Goal: Check status: Check status

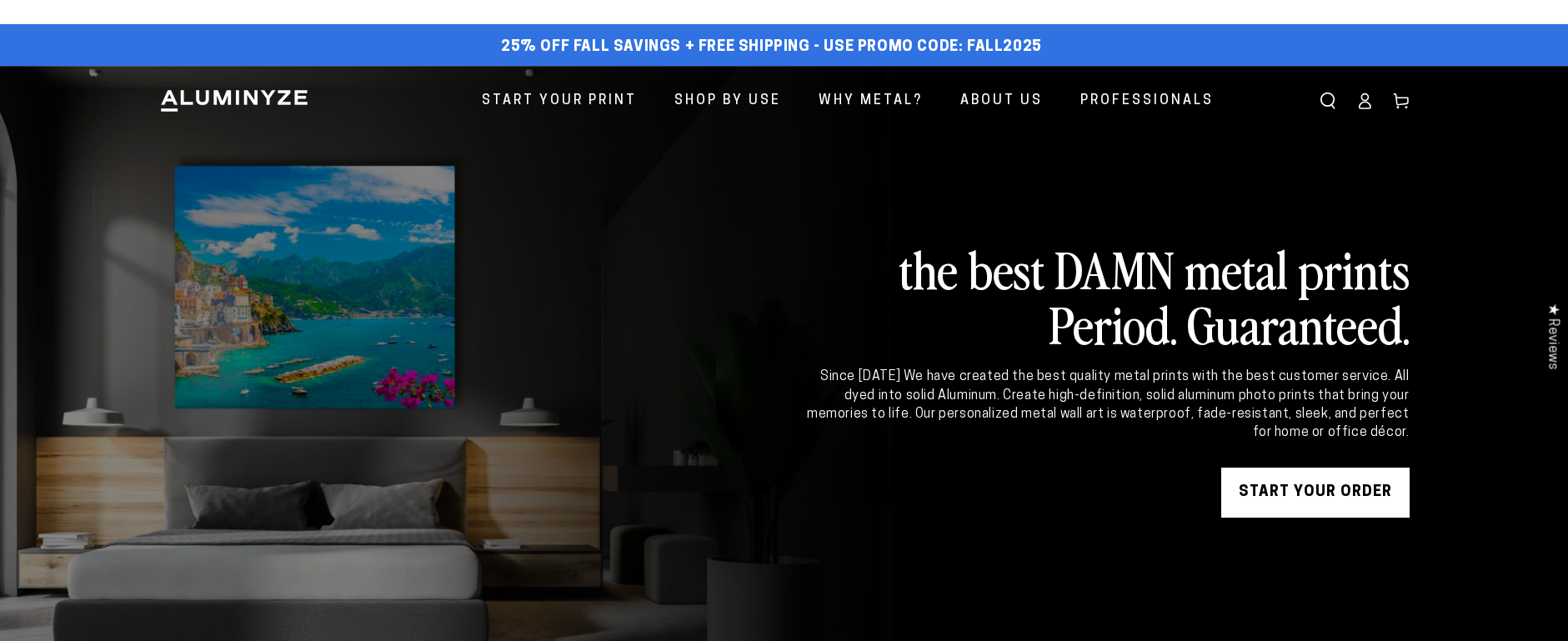
click at [1364, 107] on icon at bounding box center [1365, 101] width 17 height 17
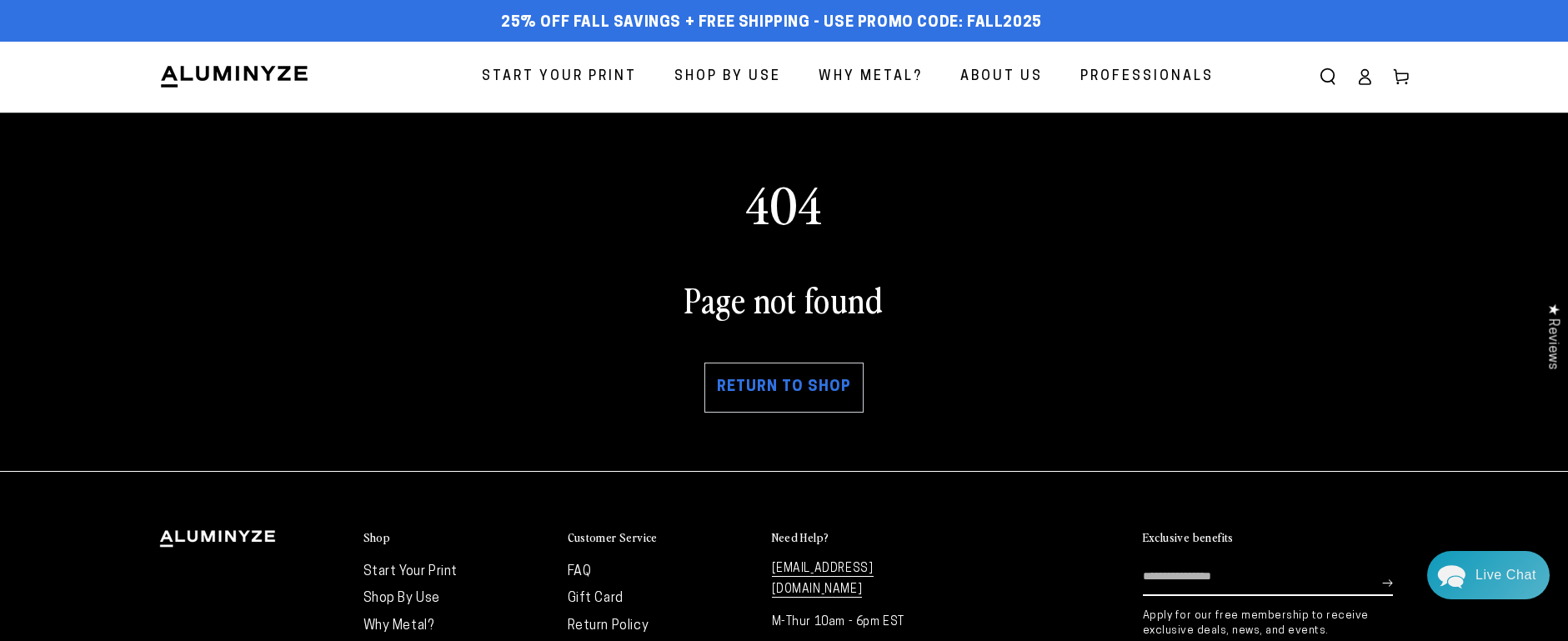
click at [780, 399] on link "Return to shop" at bounding box center [784, 388] width 159 height 50
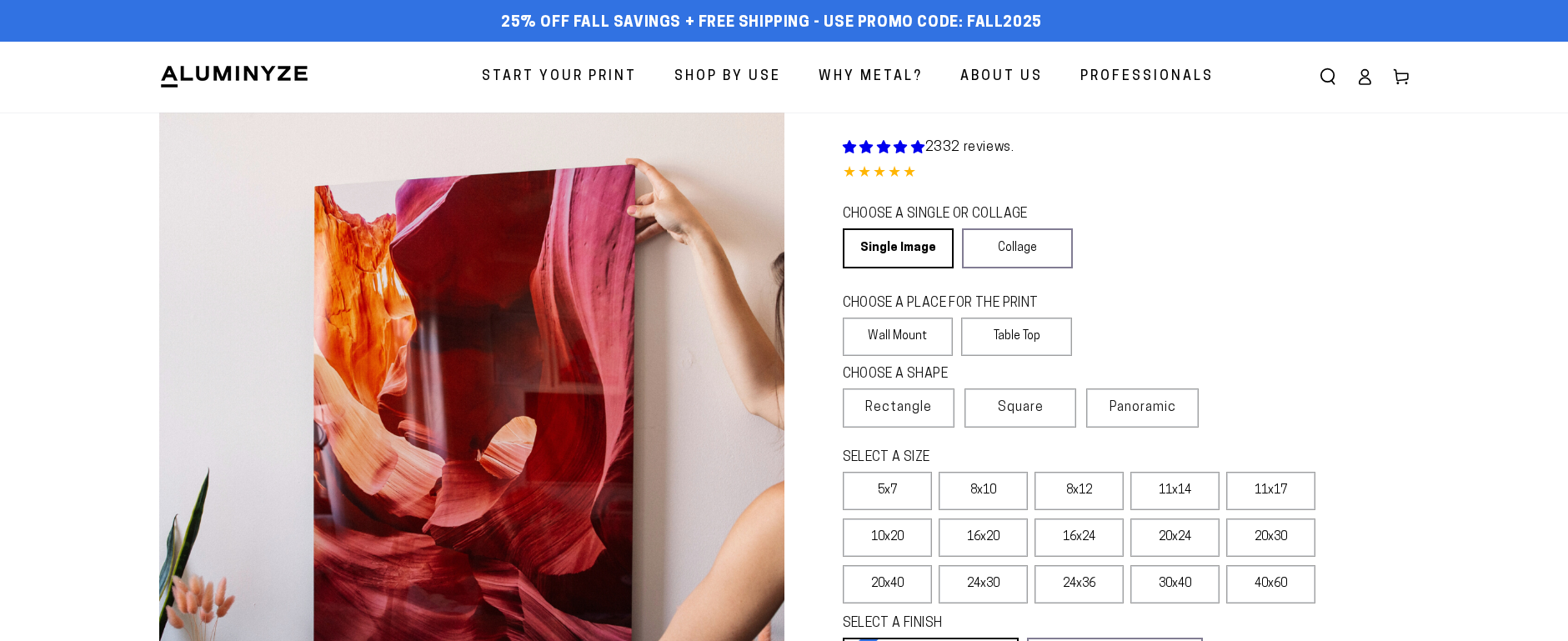
select select "**********"
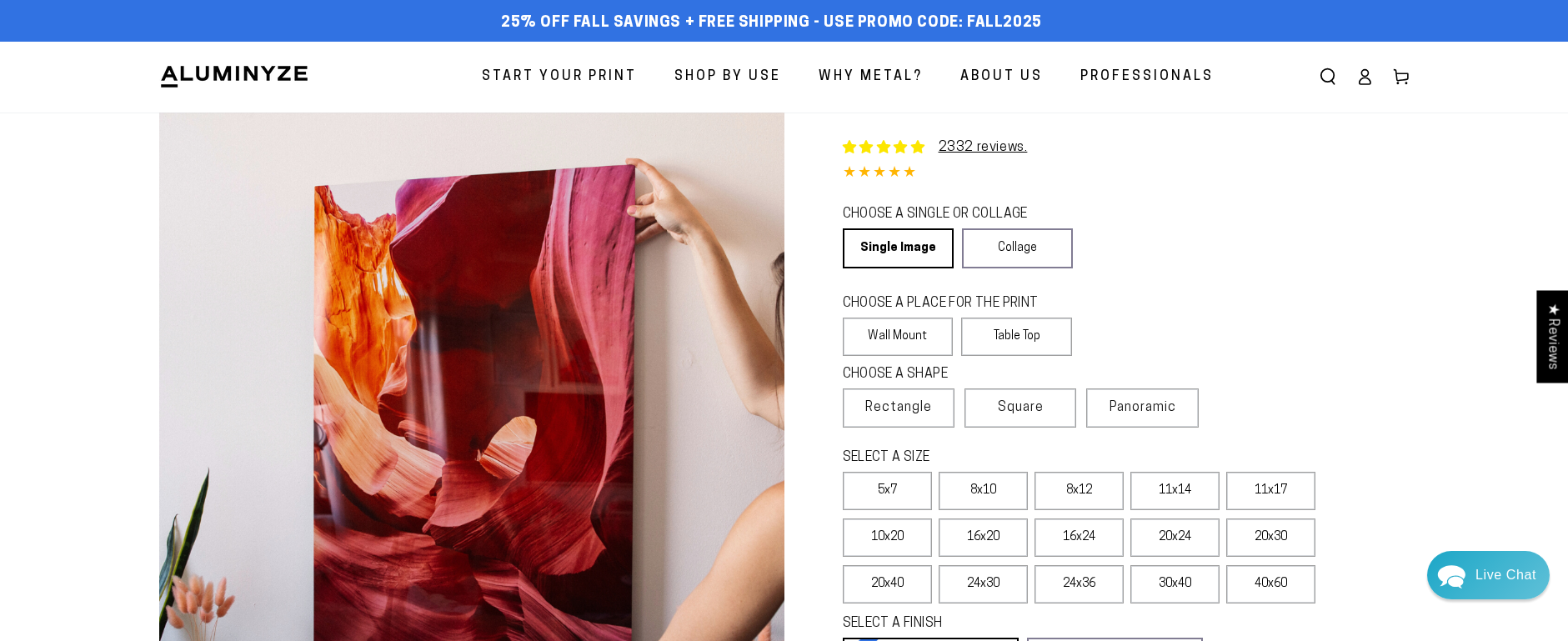
click at [1361, 88] on link "Account" at bounding box center [1365, 76] width 37 height 37
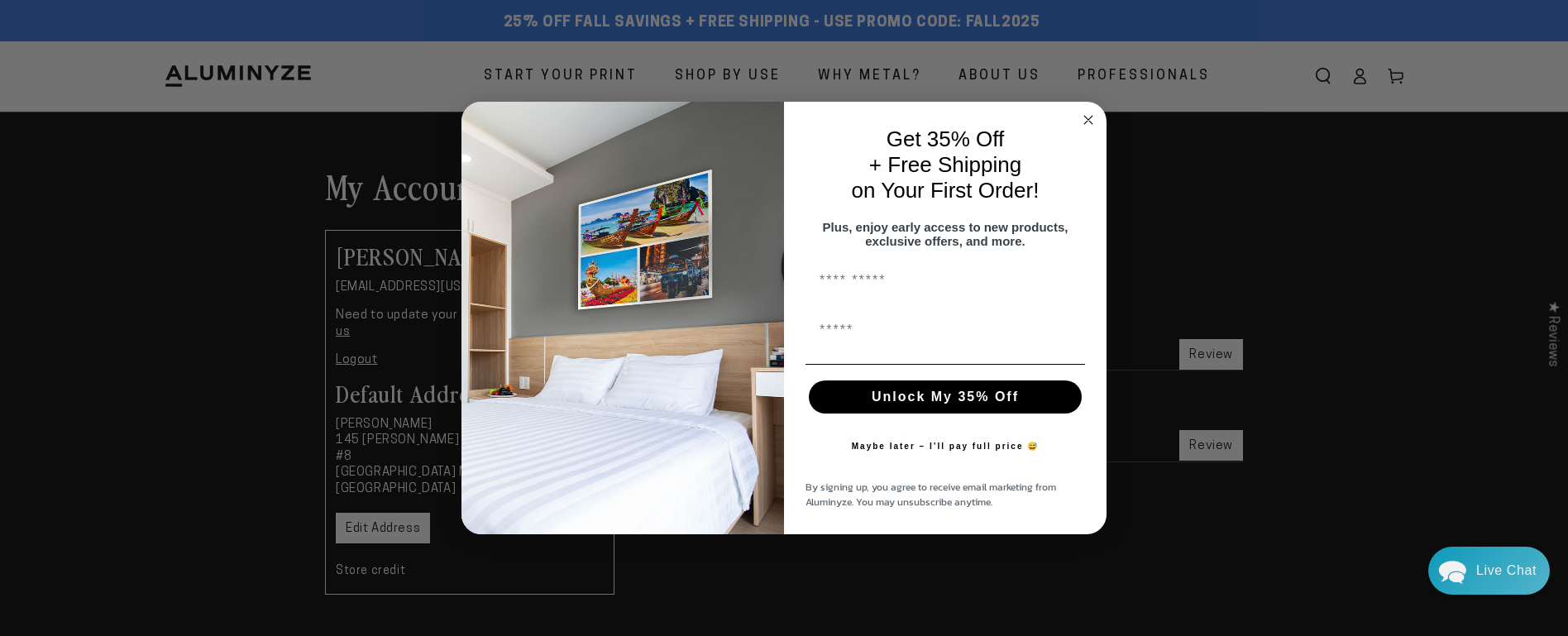
click at [1090, 116] on icon "Close dialog" at bounding box center [1088, 120] width 8 height 8
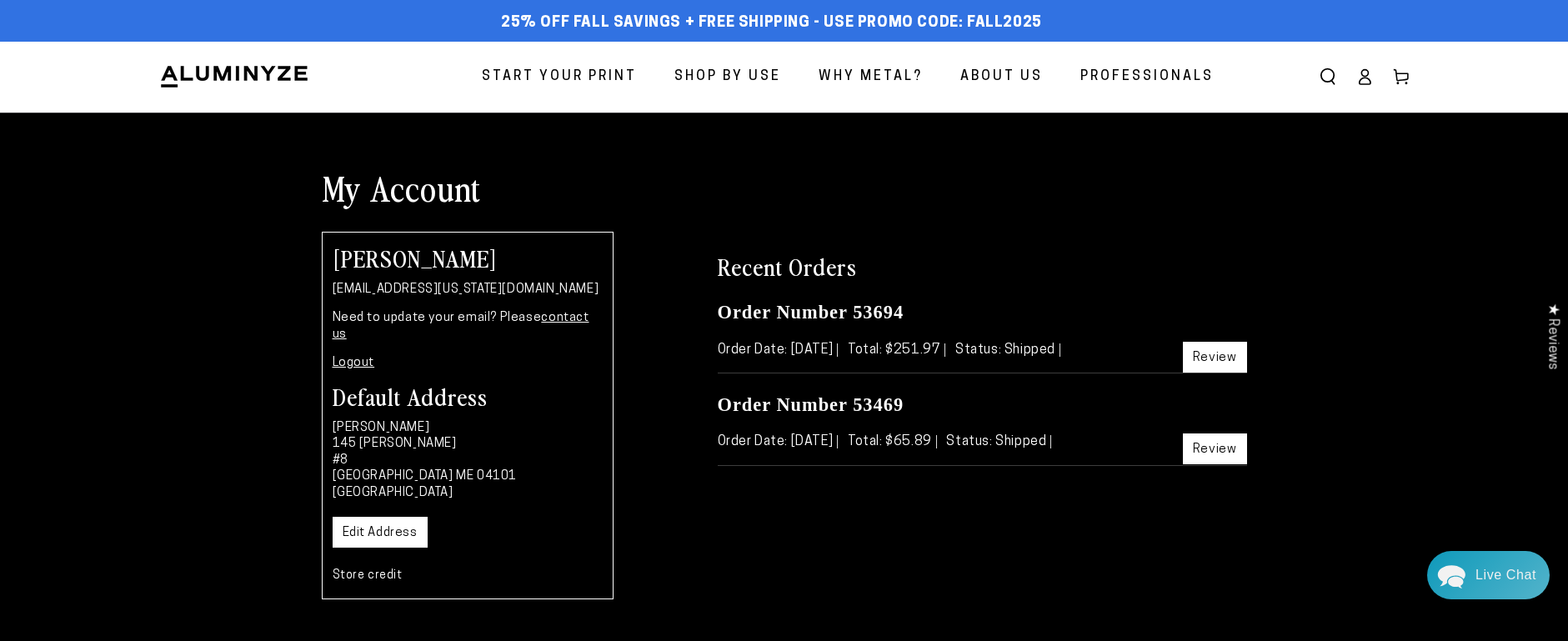
click at [1222, 447] on link "Review" at bounding box center [1215, 449] width 64 height 31
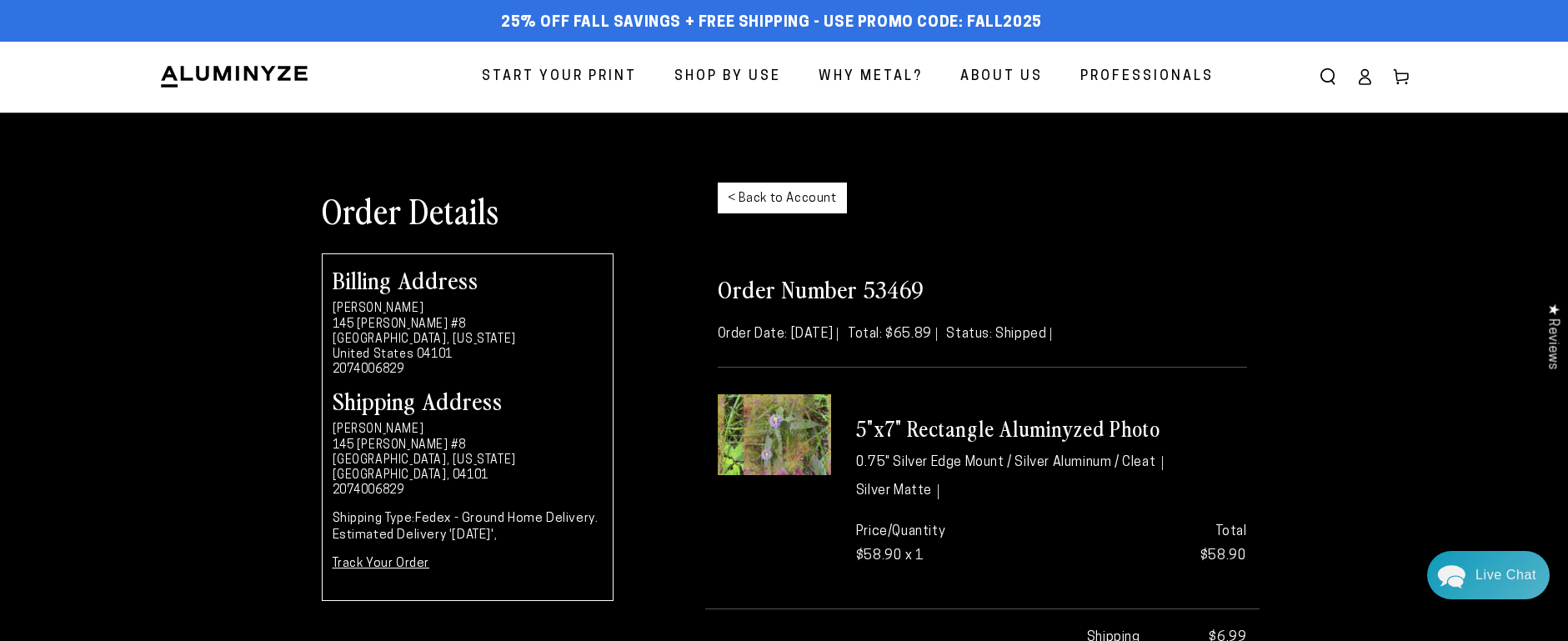
click at [825, 204] on link "< Back to Account" at bounding box center [783, 198] width 129 height 31
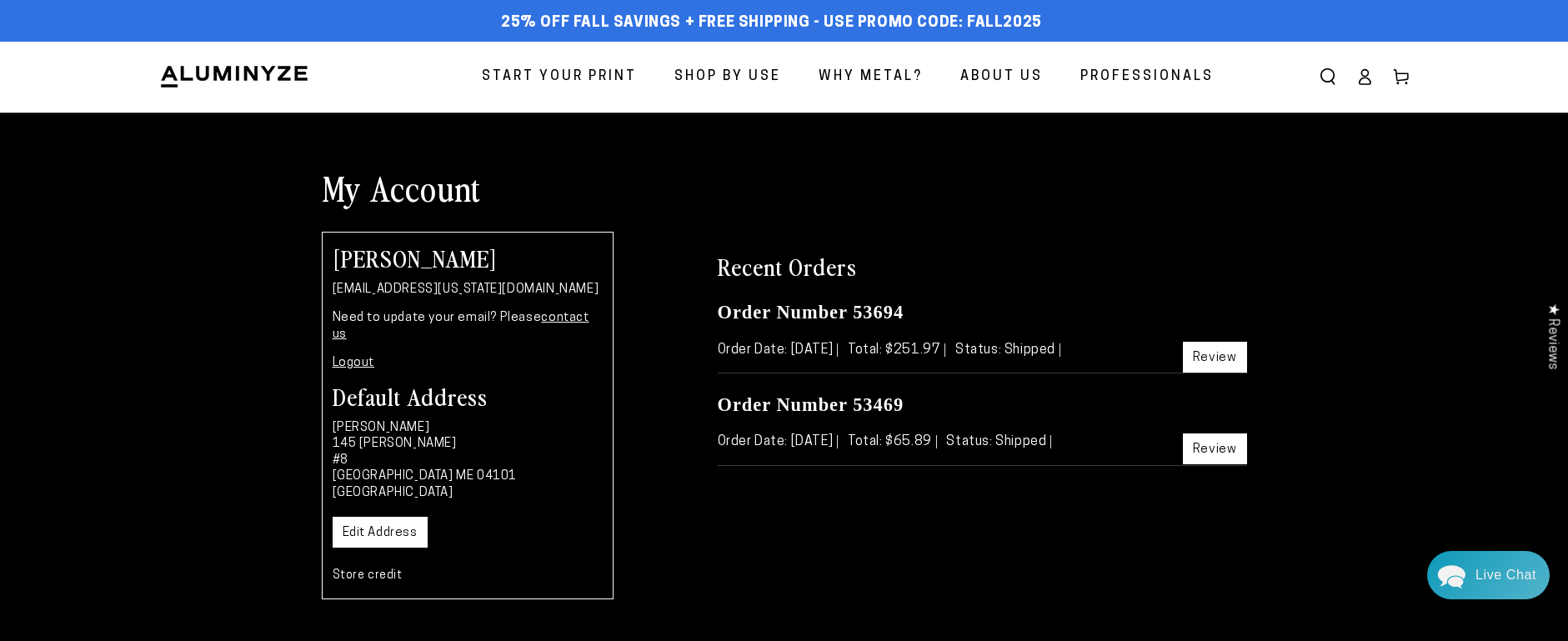
click at [1220, 366] on link "Review" at bounding box center [1215, 357] width 64 height 31
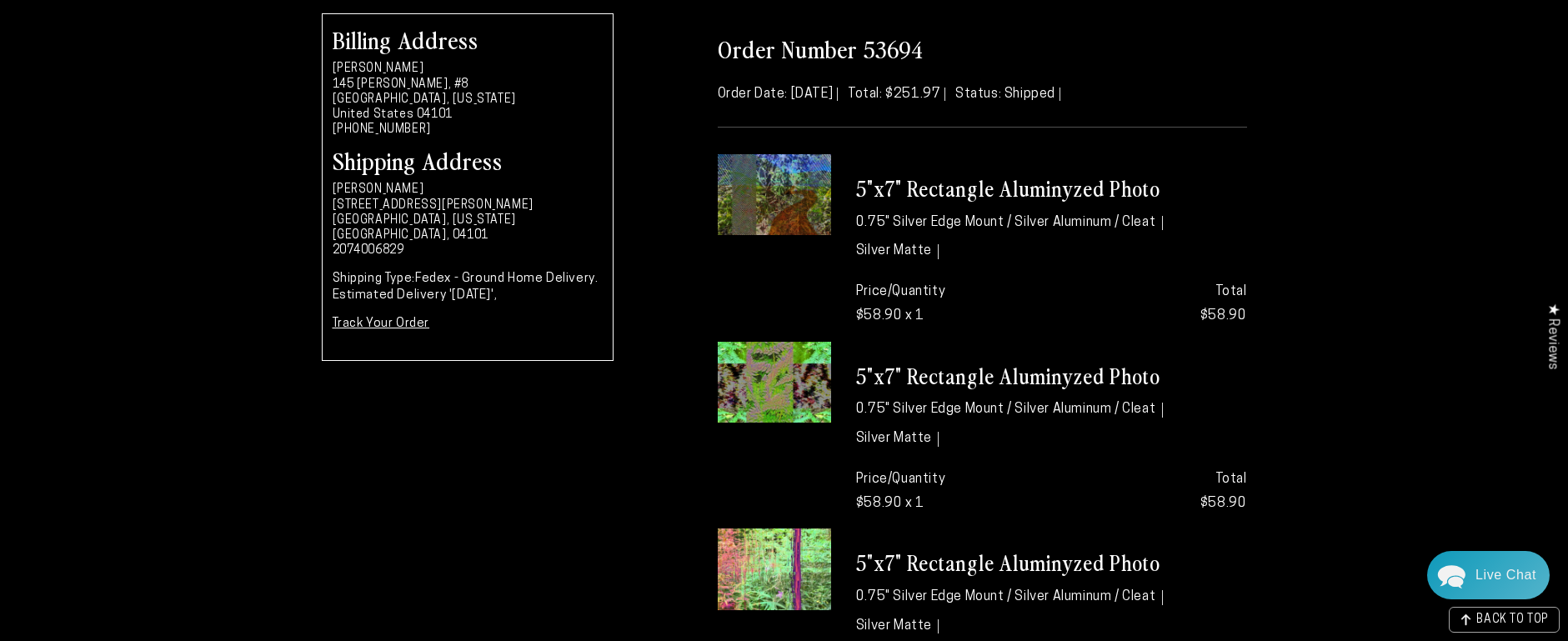
scroll to position [223, 0]
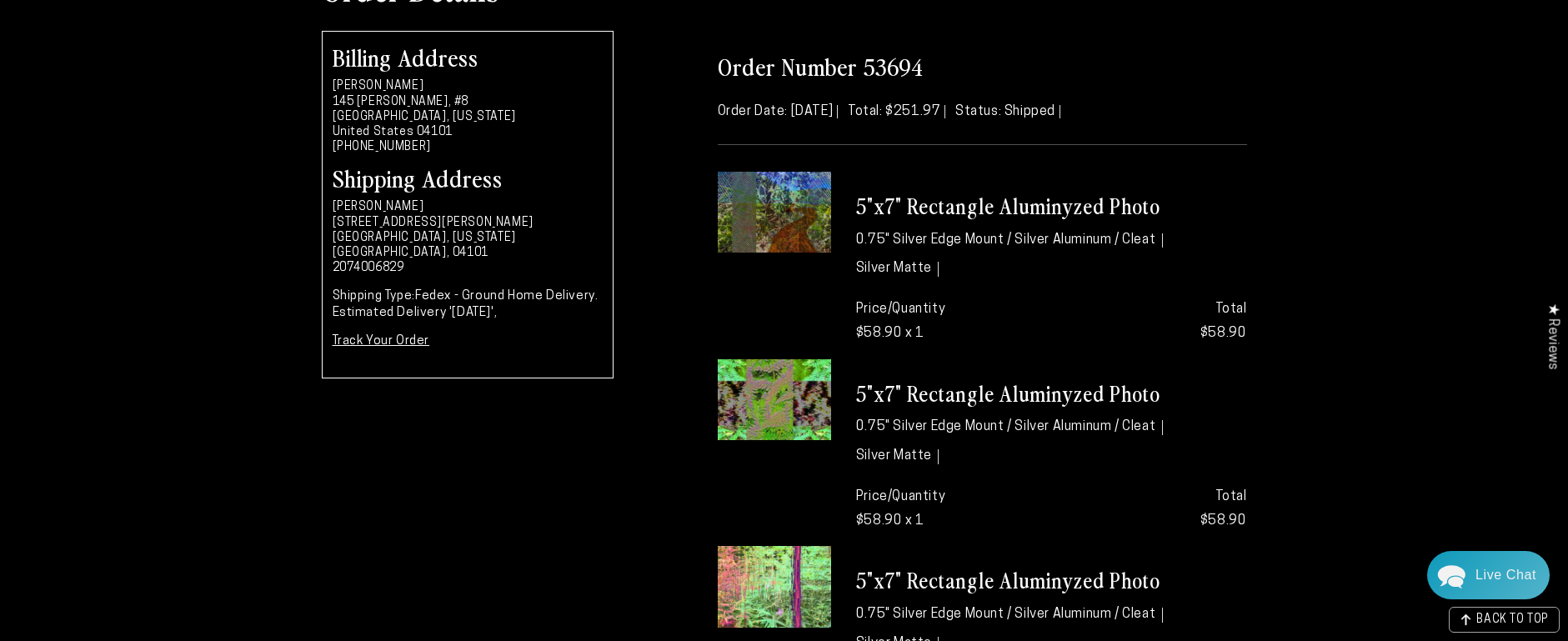
click at [772, 219] on img at bounding box center [774, 213] width 113 height 81
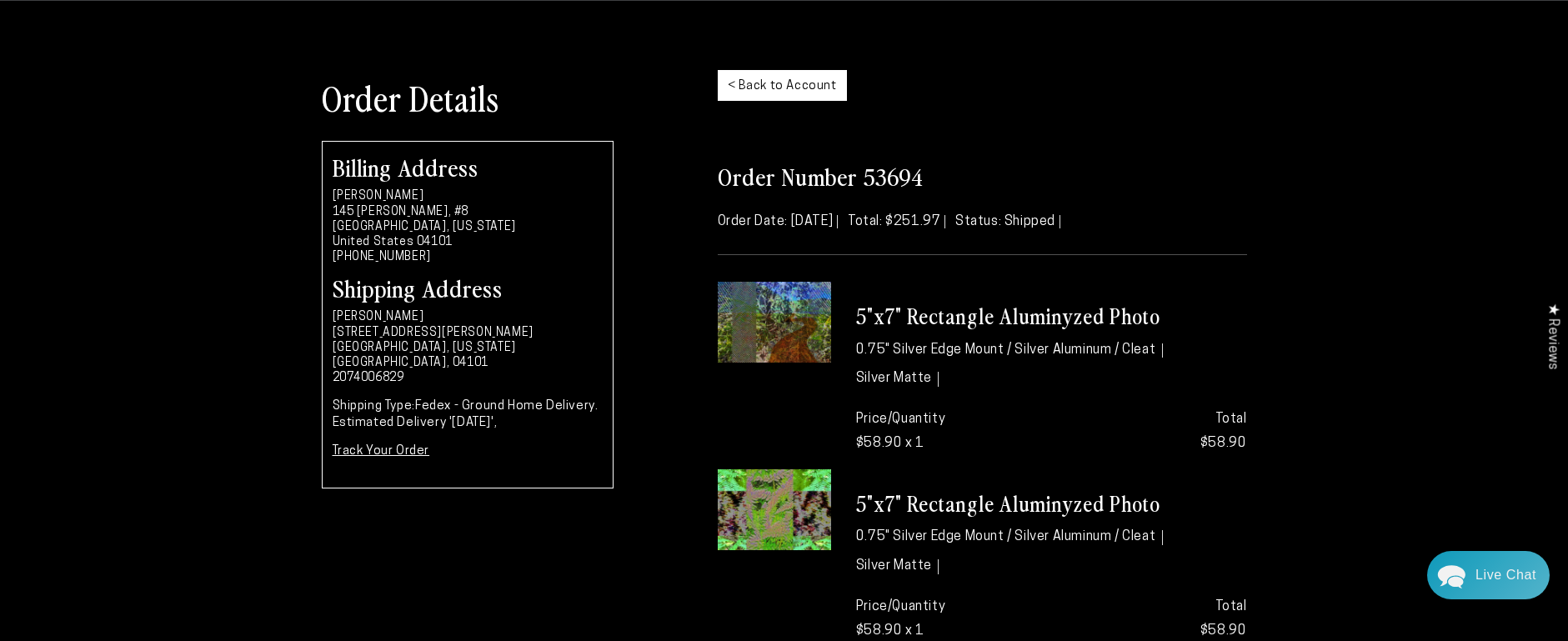
scroll to position [0, 0]
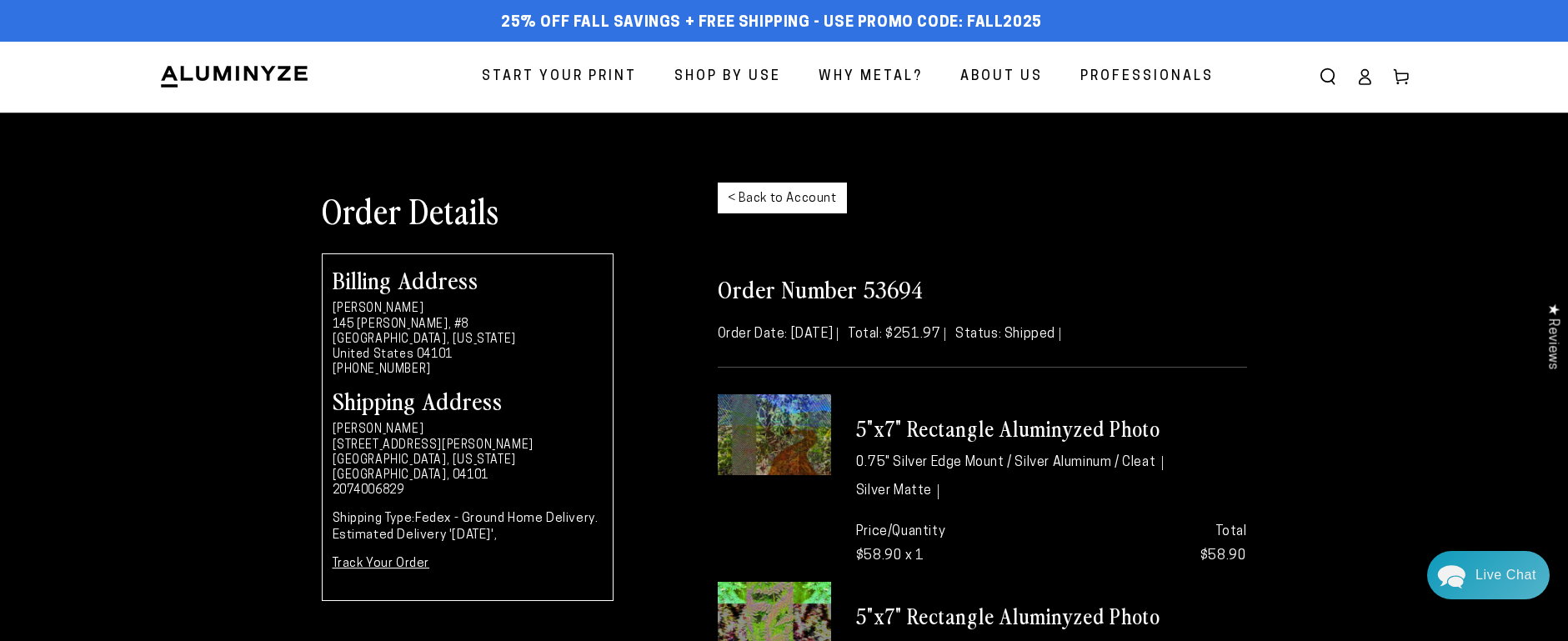
click at [1363, 75] on ellipse at bounding box center [1365, 73] width 6 height 6
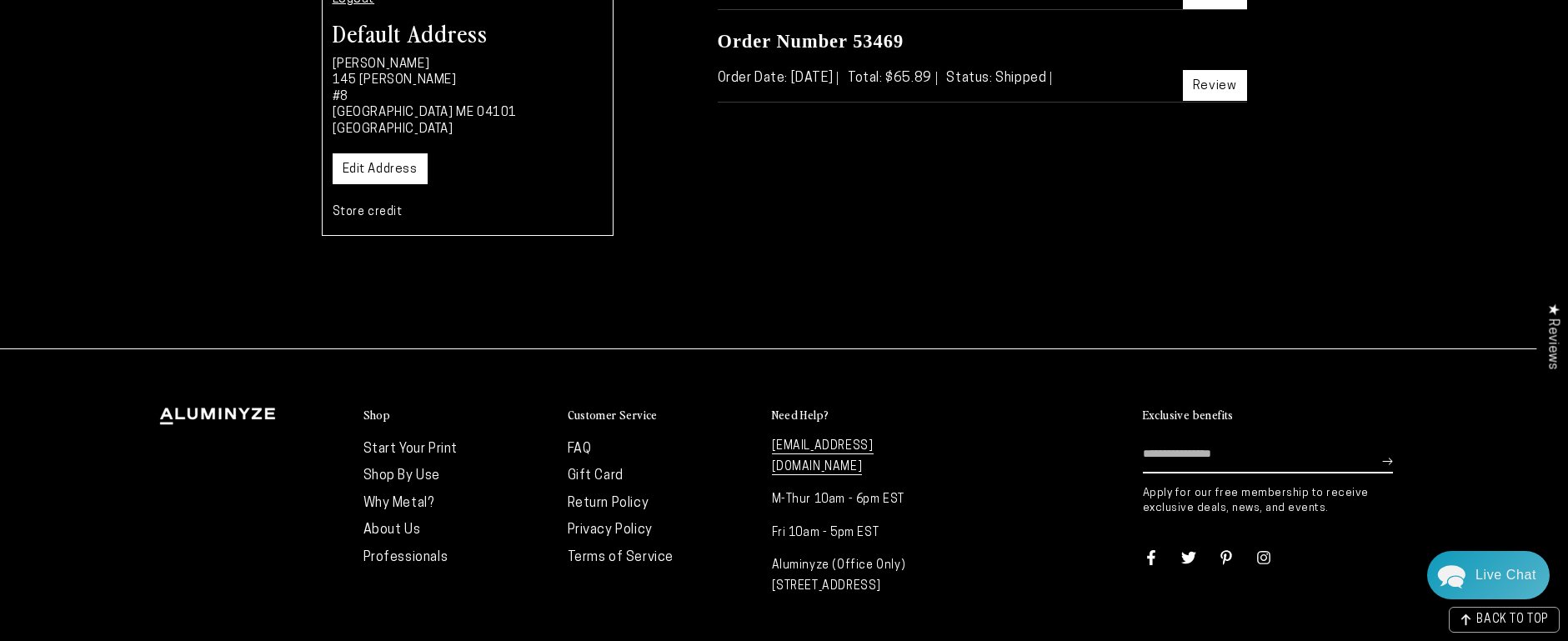
scroll to position [207, 0]
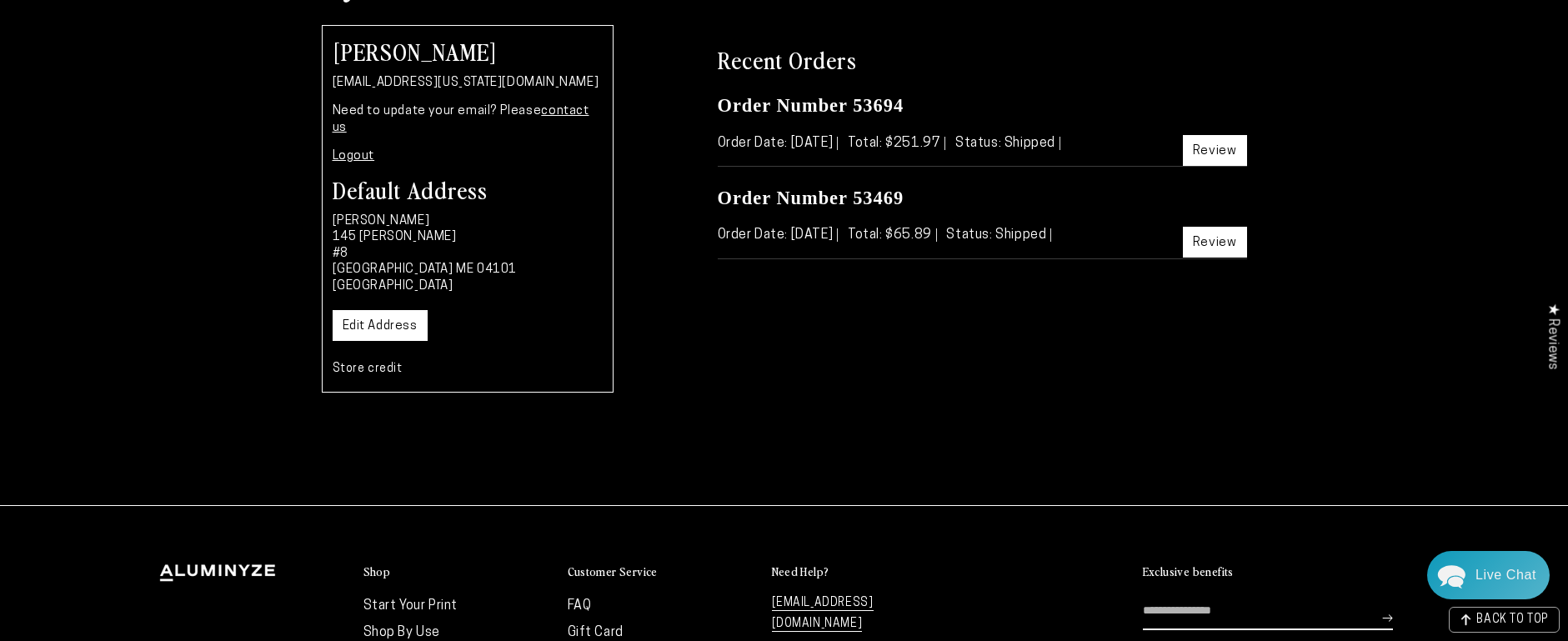
click at [1238, 148] on link "Review" at bounding box center [1215, 151] width 64 height 31
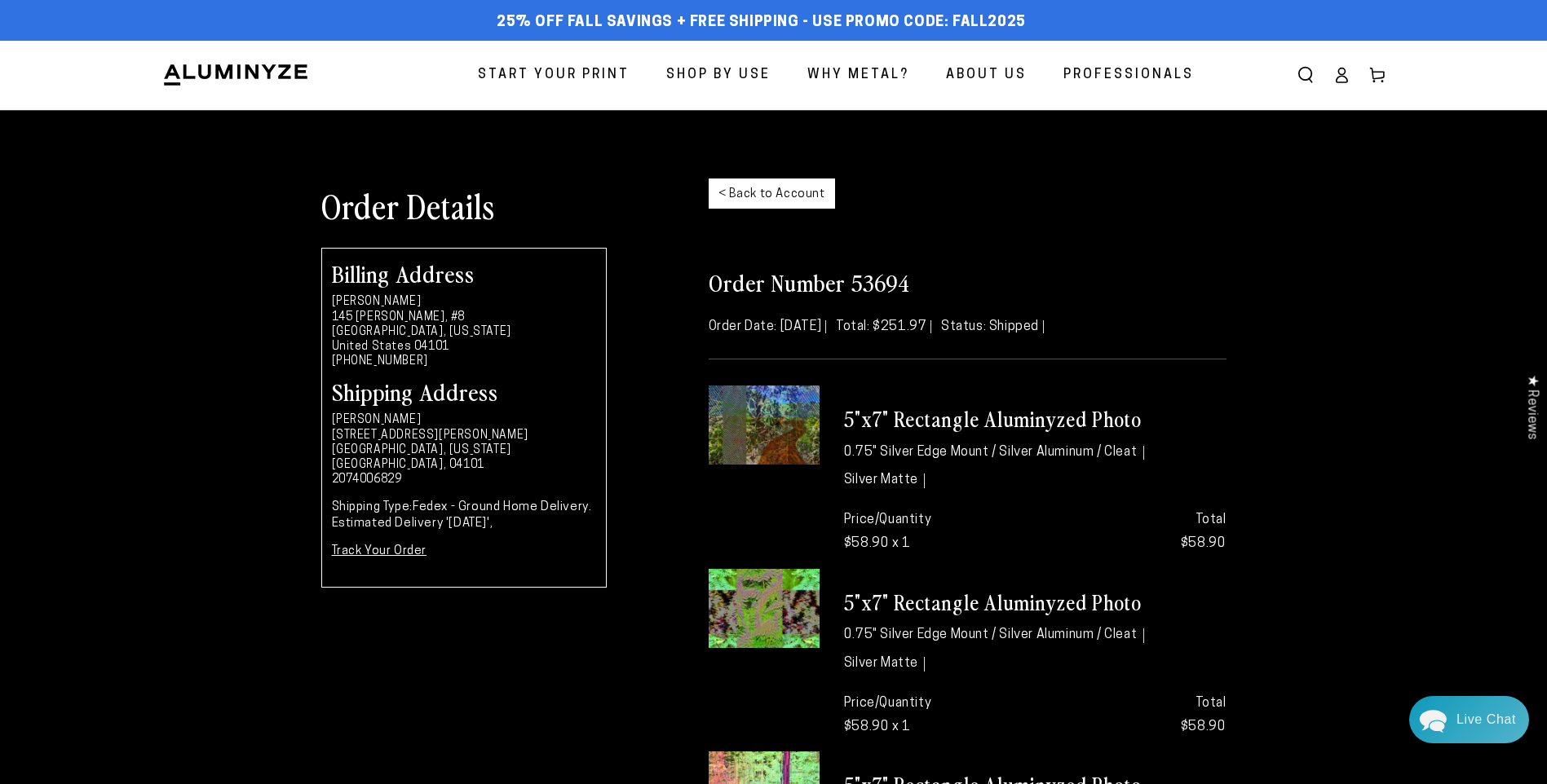
click at [1381, 68] on icon at bounding box center [1377, 75] width 16 height 16
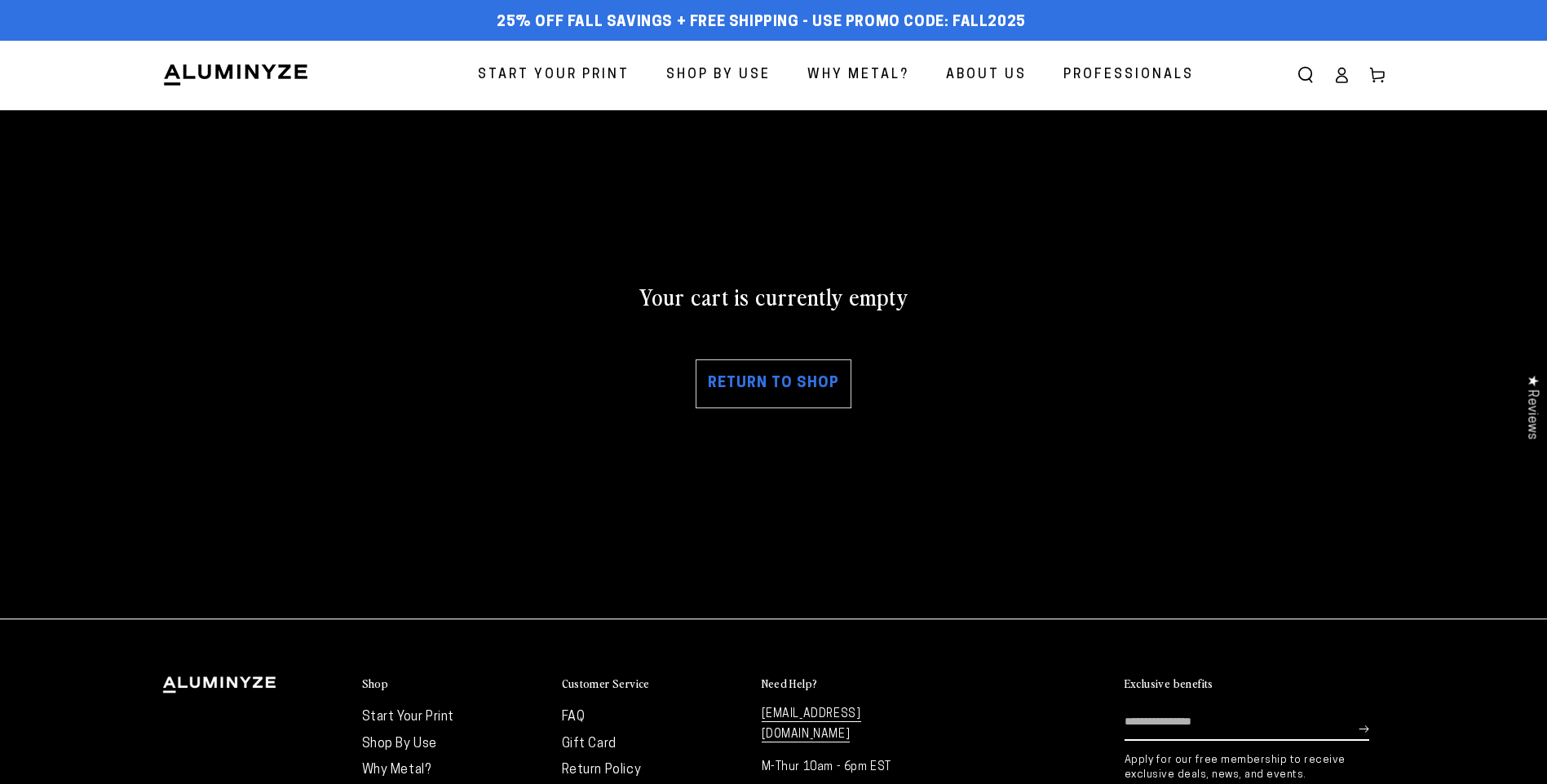
click at [1344, 75] on icon at bounding box center [1342, 75] width 16 height 16
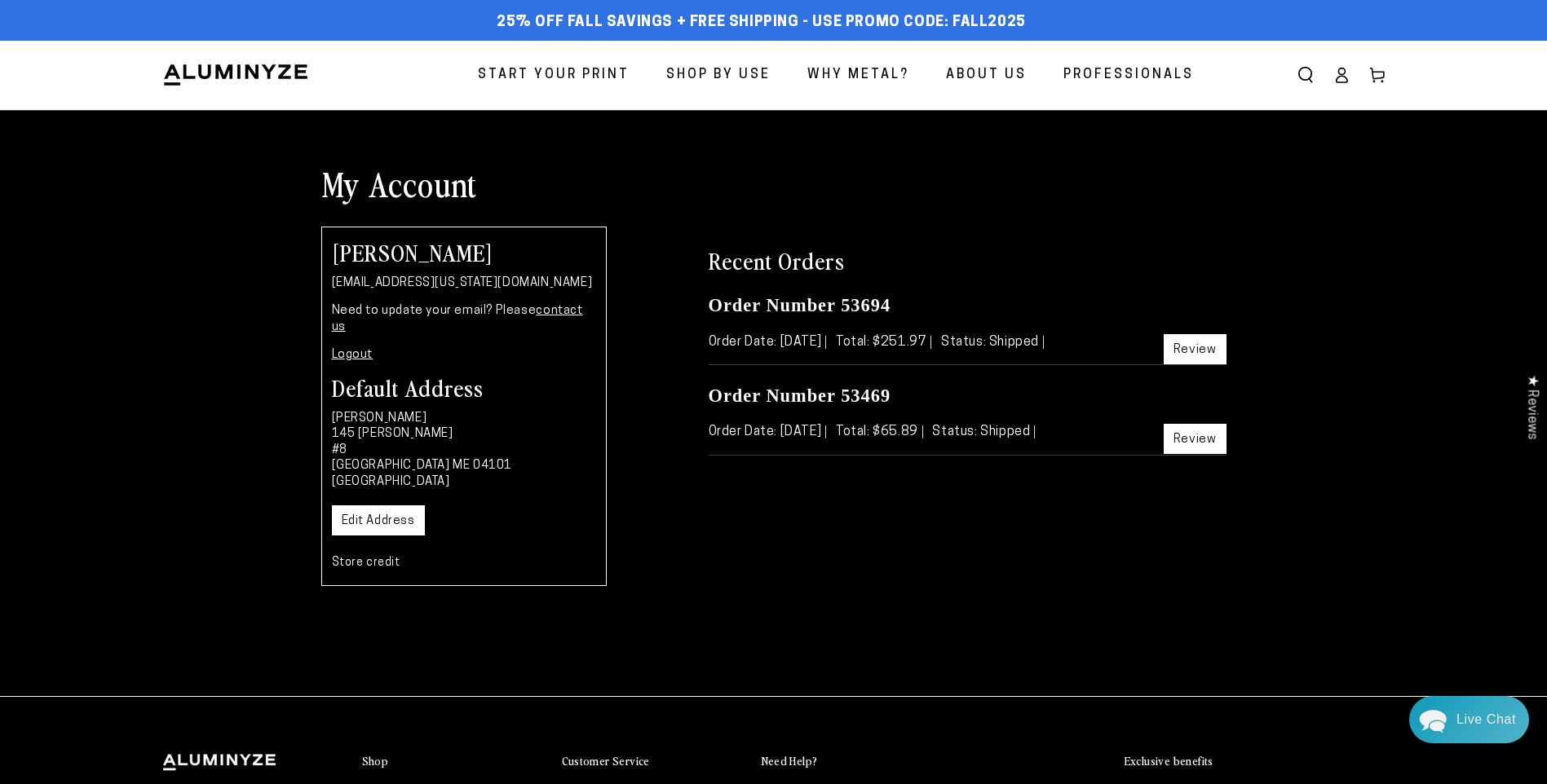
click at [1188, 430] on link "Review" at bounding box center [1195, 439] width 63 height 31
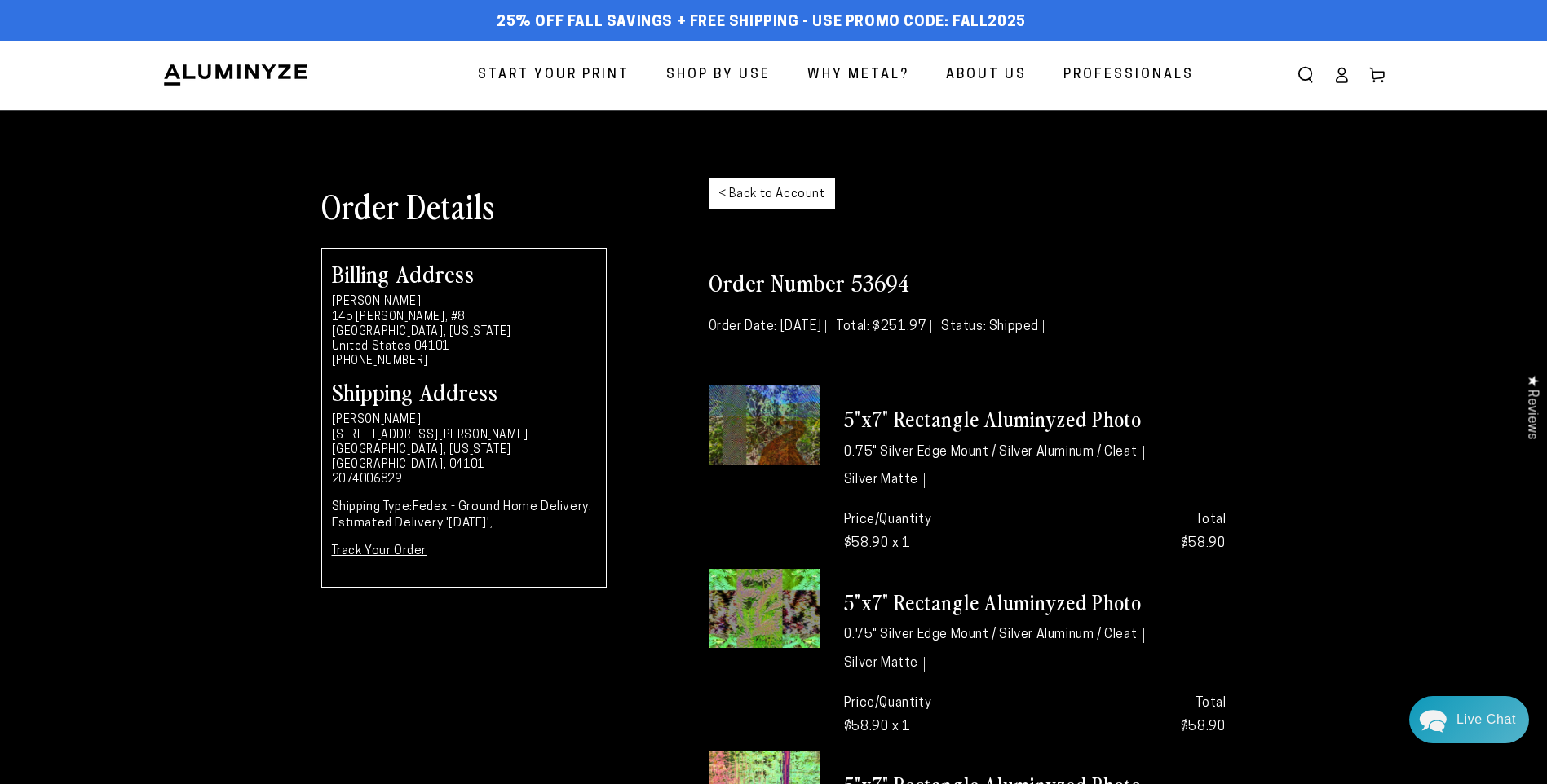
click at [799, 183] on link "< Back to Account" at bounding box center [772, 194] width 126 height 31
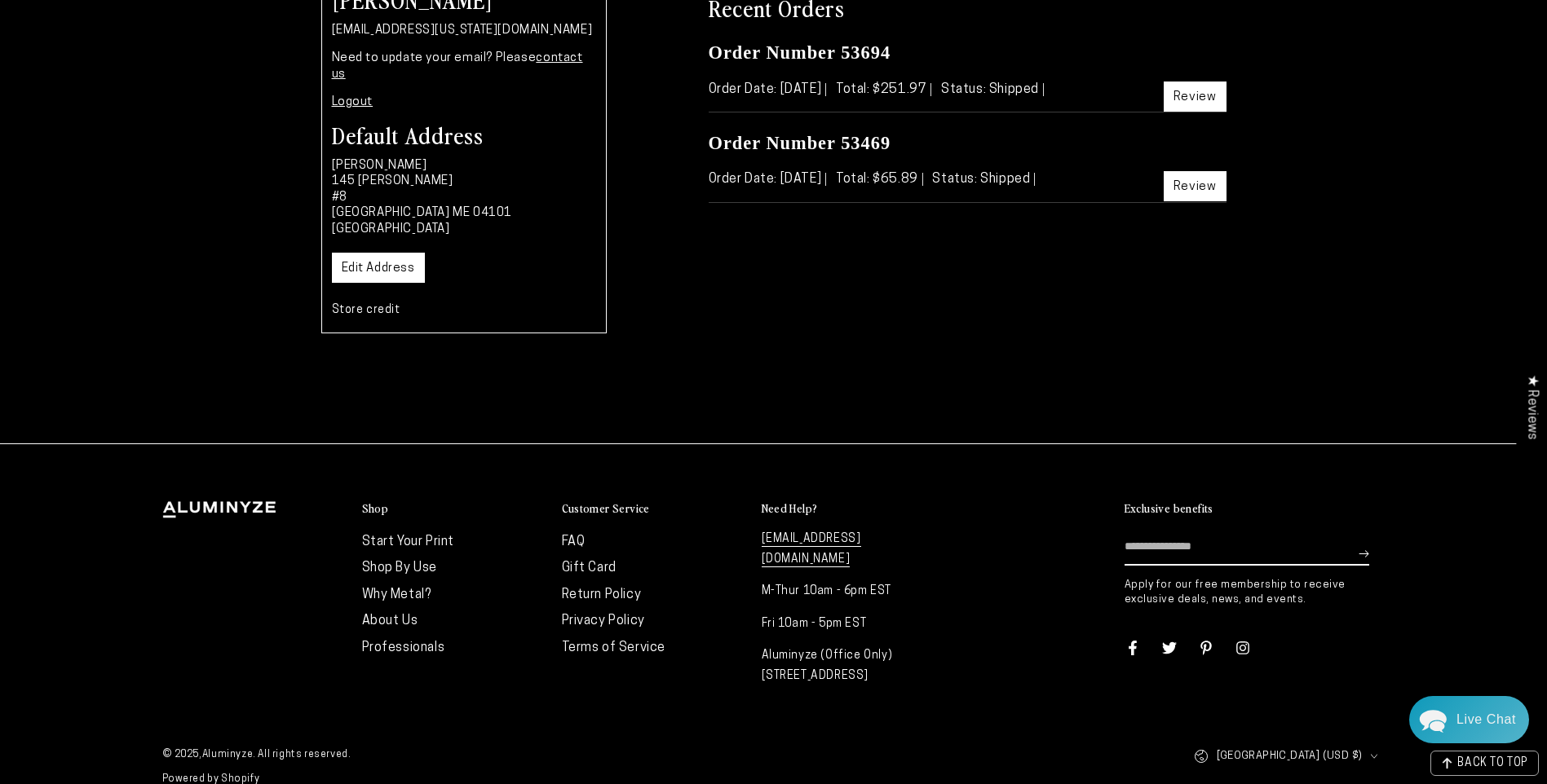
scroll to position [263, 0]
